Goal: Find specific page/section: Find specific page/section

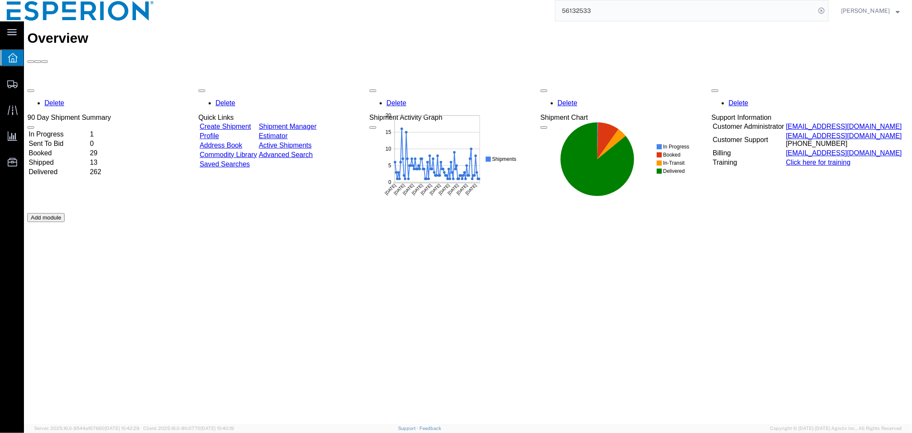
click at [77, 130] on td "In Progress" at bounding box center [58, 134] width 60 height 9
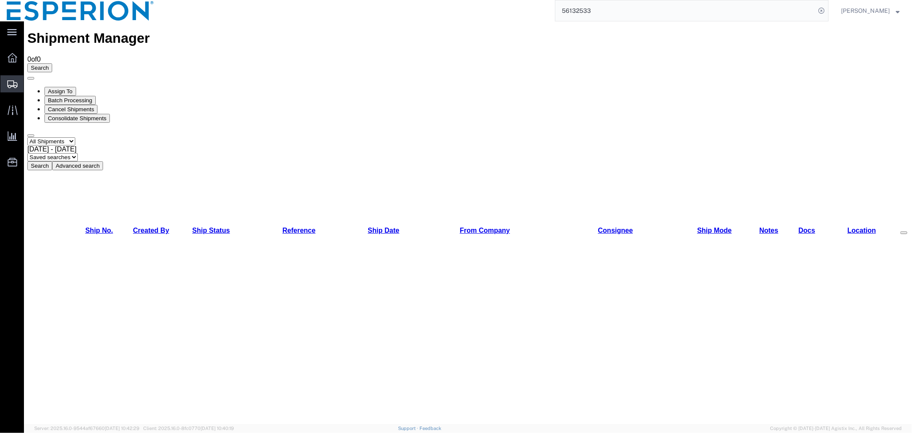
click at [0, 0] on span "Shipment Manager" at bounding box center [0, 0] width 0 height 0
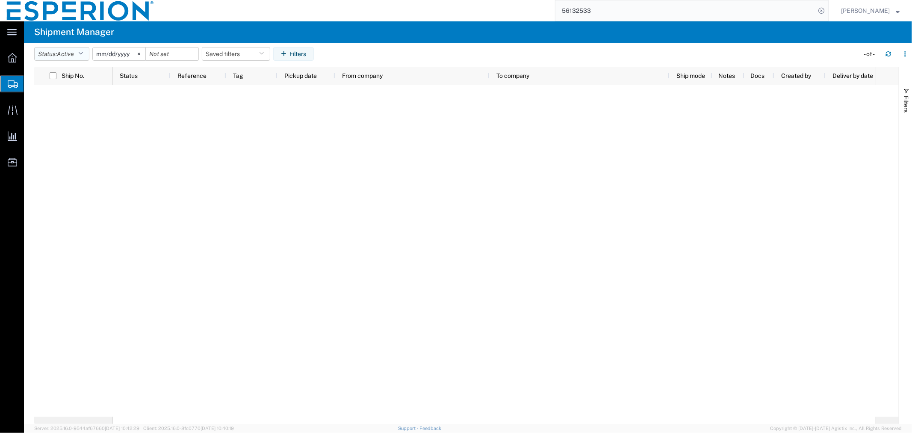
click at [83, 56] on icon "button" at bounding box center [80, 54] width 5 height 6
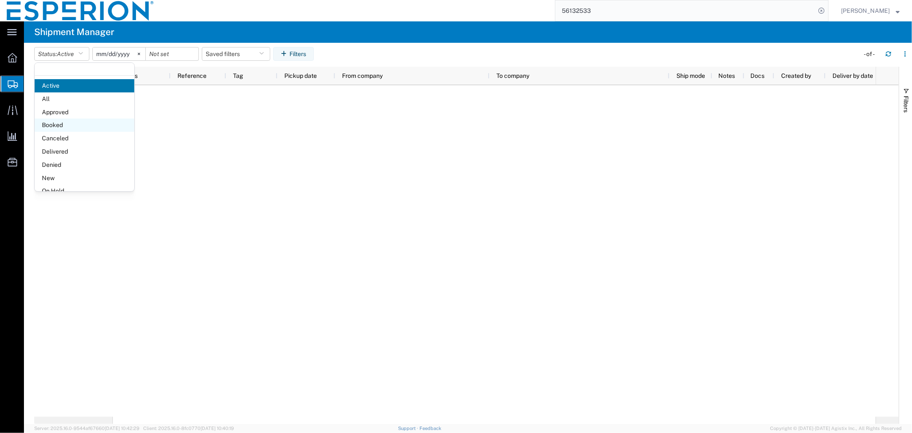
click at [76, 123] on span "Booked" at bounding box center [85, 124] width 100 height 13
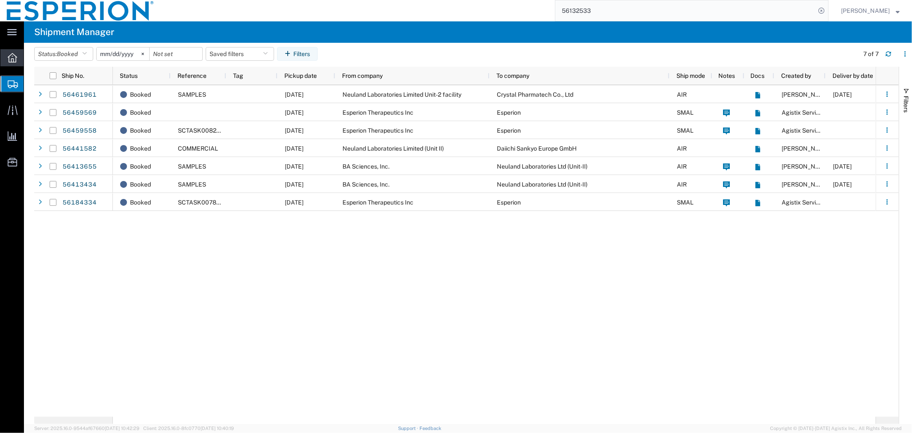
click at [11, 62] on icon at bounding box center [12, 57] width 9 height 9
